Goal: Task Accomplishment & Management: Manage account settings

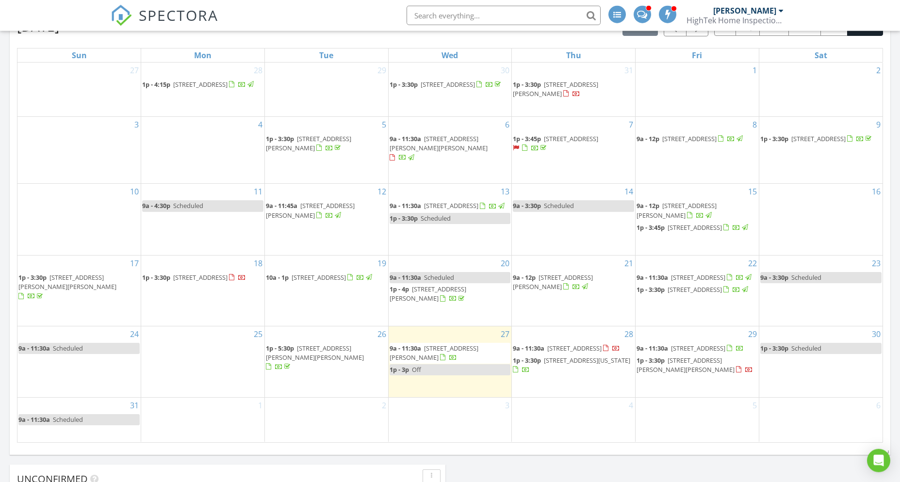
scroll to position [466, 0]
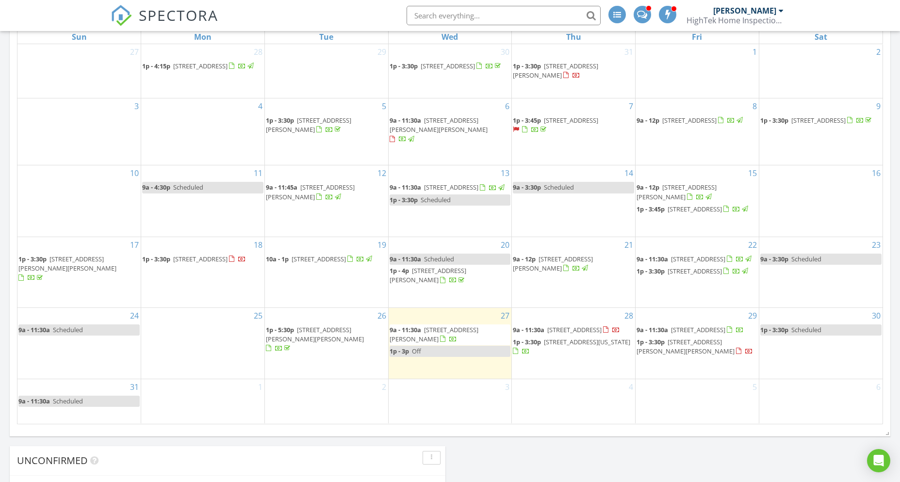
click at [436, 326] on span "3581 S Heartwood Rd, Amelia 45102" at bounding box center [434, 335] width 89 height 18
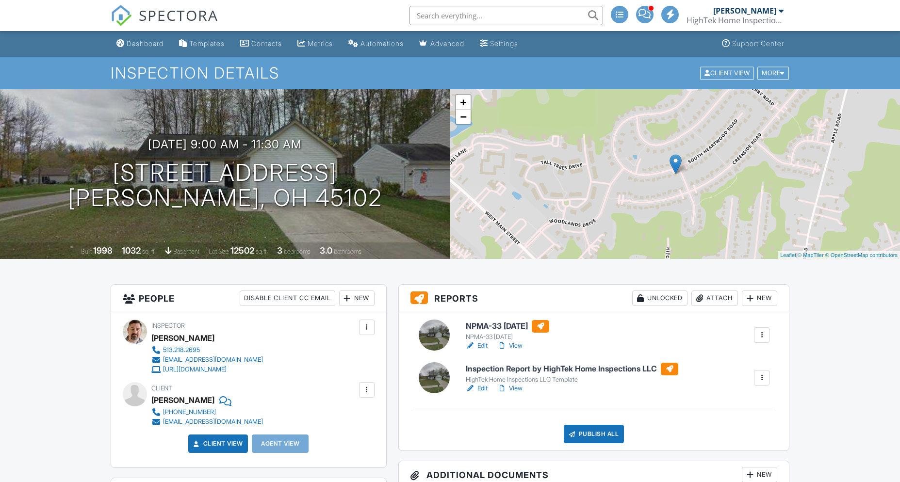
scroll to position [85, 0]
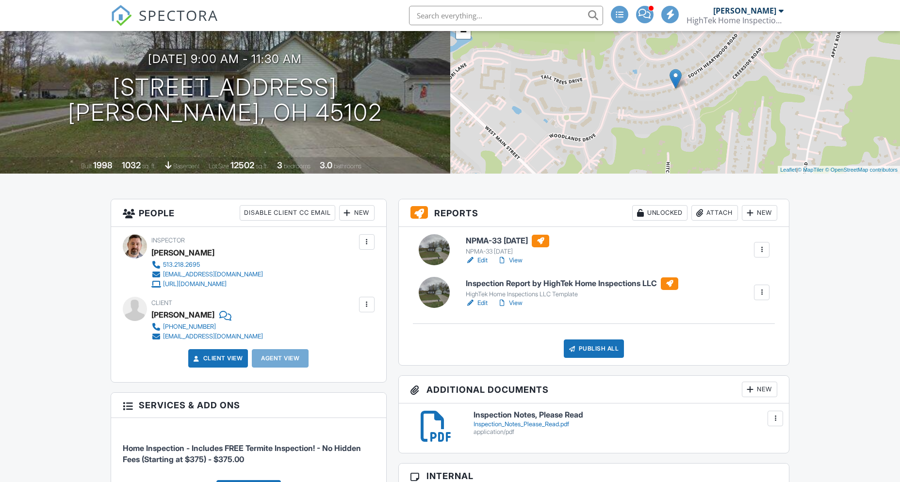
click at [488, 262] on link "Edit" at bounding box center [477, 261] width 22 height 10
click at [484, 305] on link "Edit" at bounding box center [477, 303] width 22 height 10
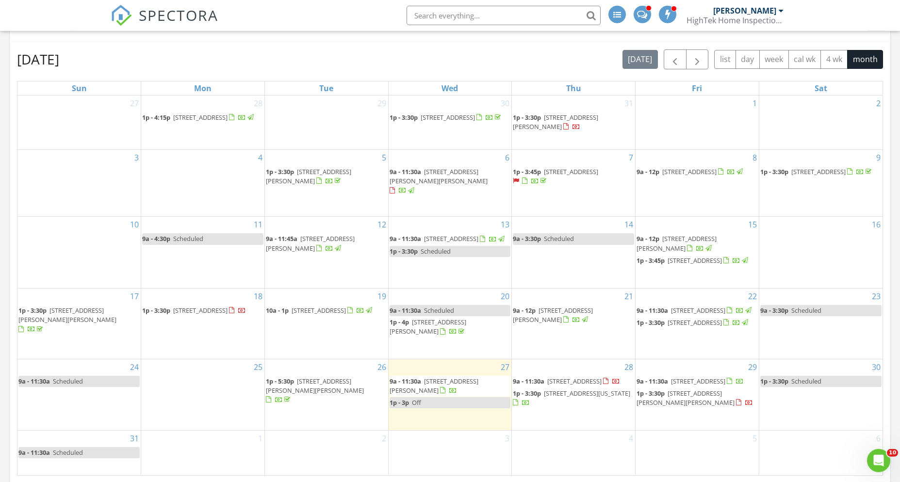
scroll to position [443, 0]
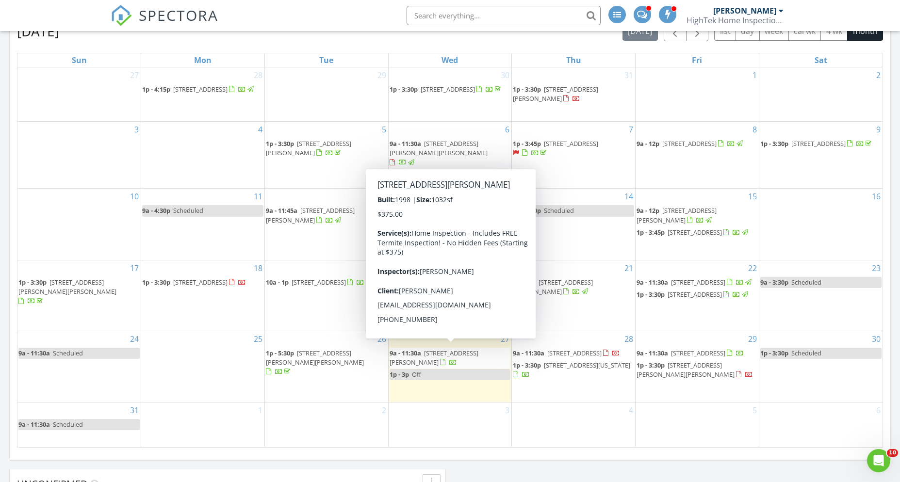
click at [458, 349] on span "3581 S Heartwood Rd, Amelia 45102" at bounding box center [434, 358] width 89 height 18
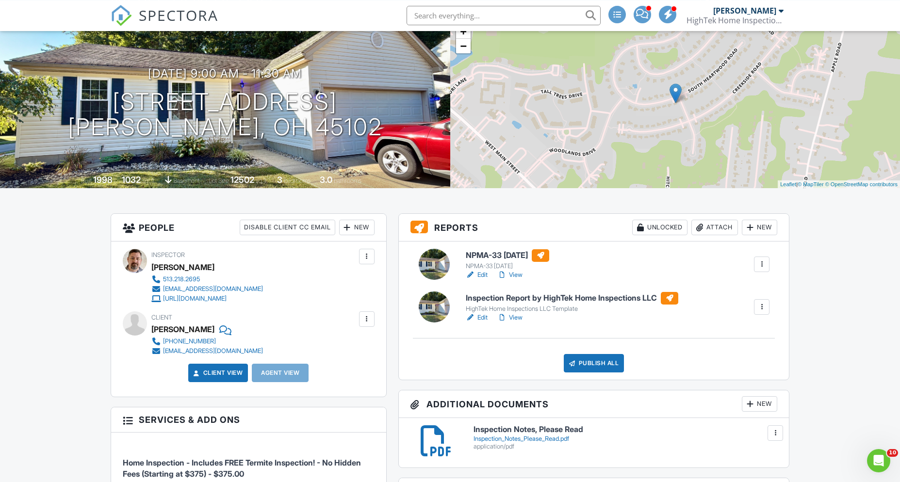
scroll to position [93, 0]
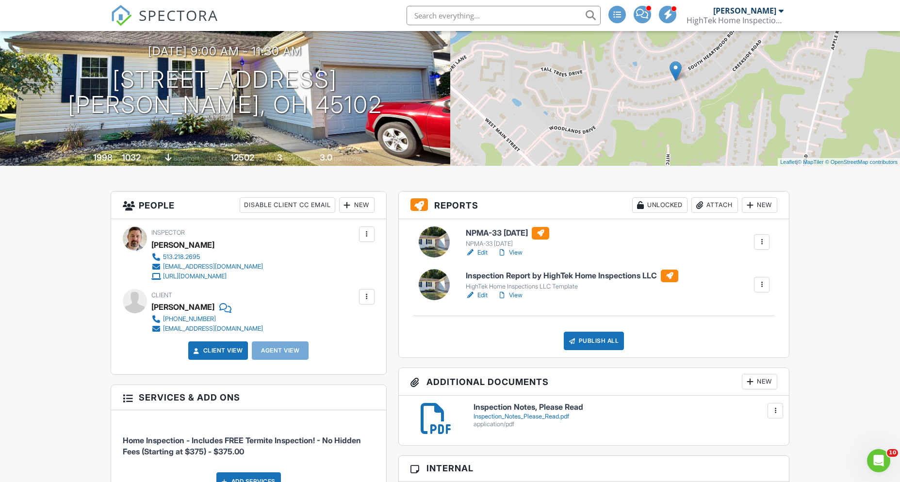
click at [484, 296] on link "Edit" at bounding box center [477, 296] width 22 height 10
